Goal: Task Accomplishment & Management: Manage account settings

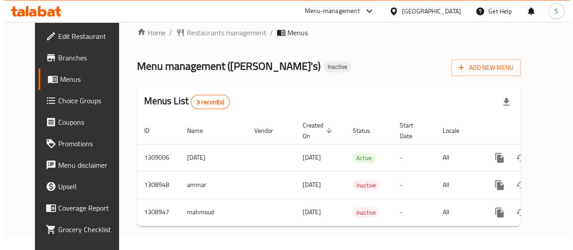
scroll to position [20, 0]
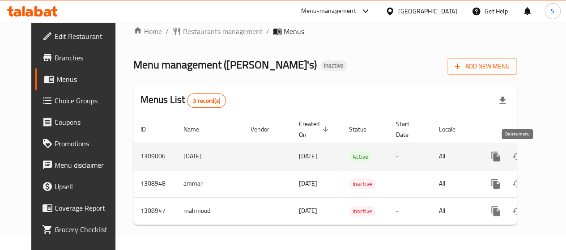
click at [536, 153] on icon "enhanced table" at bounding box center [539, 157] width 6 height 8
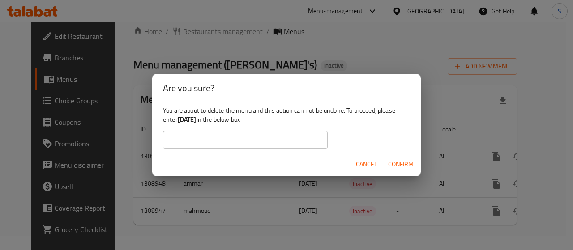
drag, startPoint x: 206, startPoint y: 117, endPoint x: 179, endPoint y: 119, distance: 26.5
click at [179, 119] on div "You are about to delete the menu and this action can not be undone. To proceed,…" at bounding box center [286, 128] width 269 height 50
copy b "[DATE]"
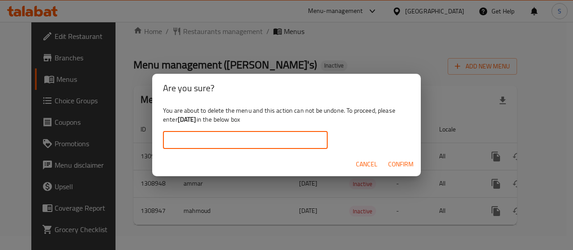
click at [184, 144] on input "text" at bounding box center [245, 140] width 165 height 18
paste input "[DATE]"
type input "[DATE]"
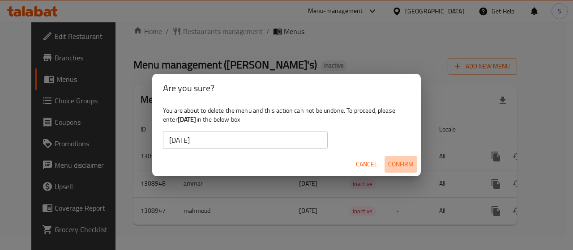
click at [409, 169] on span "Confirm" at bounding box center [401, 164] width 26 height 11
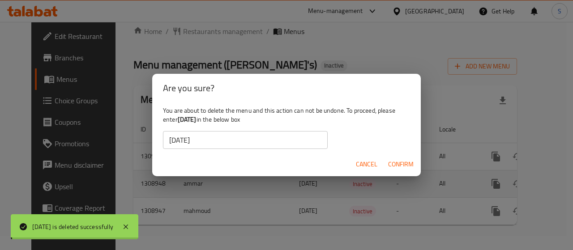
scroll to position [0, 0]
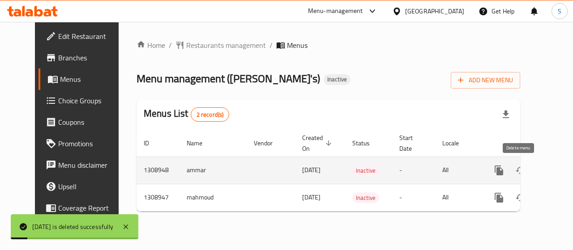
click at [531, 168] on button "enhanced table" at bounding box center [541, 170] width 21 height 21
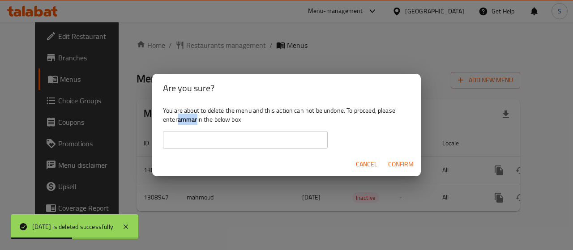
drag, startPoint x: 197, startPoint y: 119, endPoint x: 178, endPoint y: 117, distance: 19.3
click at [178, 117] on div "You are about to delete the menu and this action can not be undone. To proceed,…" at bounding box center [286, 128] width 269 height 50
copy div "ammar"
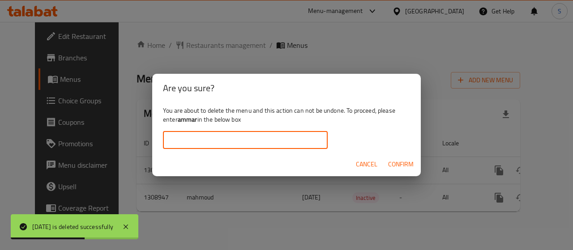
click at [182, 139] on input "text" at bounding box center [245, 140] width 165 height 18
paste input "ammar"
drag, startPoint x: 172, startPoint y: 139, endPoint x: 181, endPoint y: 128, distance: 13.7
click at [173, 137] on input "ammar" at bounding box center [245, 140] width 165 height 18
type input "ammar"
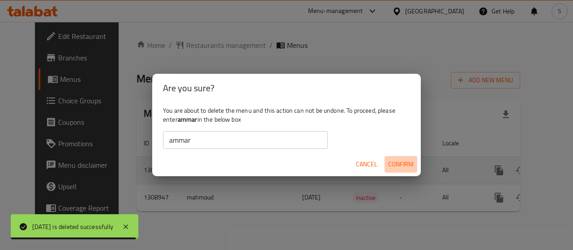
click at [400, 160] on span "Confirm" at bounding box center [401, 164] width 26 height 11
